Goal: Transaction & Acquisition: Obtain resource

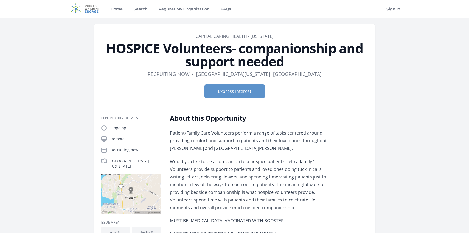
click at [226, 59] on h1 "HOSPICE Volunteers- companionship and support needed" at bounding box center [235, 55] width 268 height 26
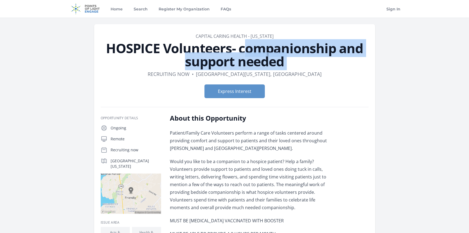
click at [226, 59] on h1 "HOSPICE Volunteers- companionship and support needed" at bounding box center [235, 55] width 268 height 26
click at [198, 36] on link "Capital Caring Health - [US_STATE]" at bounding box center [234, 36] width 78 height 6
drag, startPoint x: 198, startPoint y: 36, endPoint x: 232, endPoint y: 51, distance: 36.9
click at [232, 51] on header "Organization Capital Caring Health - Maryland HOSPICE Volunteers- companionship…" at bounding box center [235, 68] width 268 height 70
drag, startPoint x: 187, startPoint y: 30, endPoint x: 274, endPoint y: 34, distance: 87.0
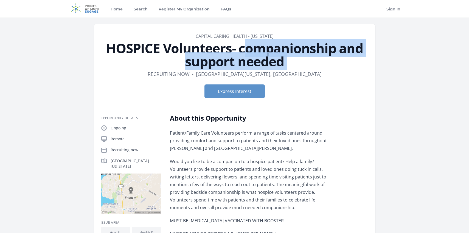
click at [274, 34] on article "Organization Capital Caring Health - Maryland HOSPICE Volunteers- companionship…" at bounding box center [234, 200] width 281 height 353
copy link "Capital Caring Health - [US_STATE]"
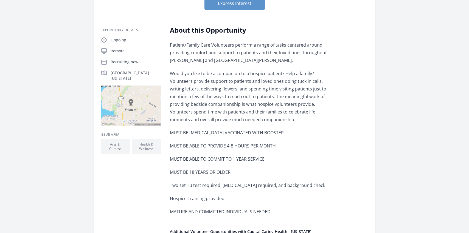
scroll to position [89, 0]
